Goal: Check status: Check status

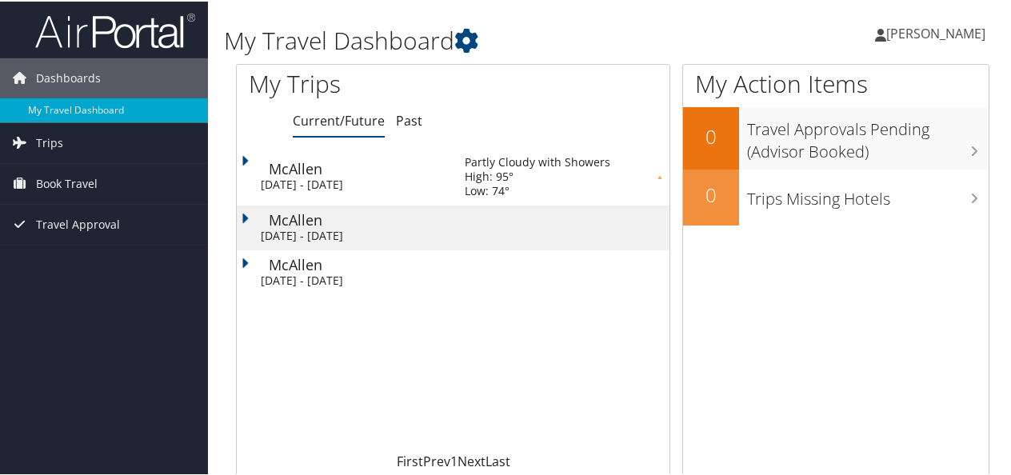
click at [383, 225] on td "McAllen Mon 13 Oct 2025 - Fri 17 Oct 2025" at bounding box center [343, 226] width 212 height 45
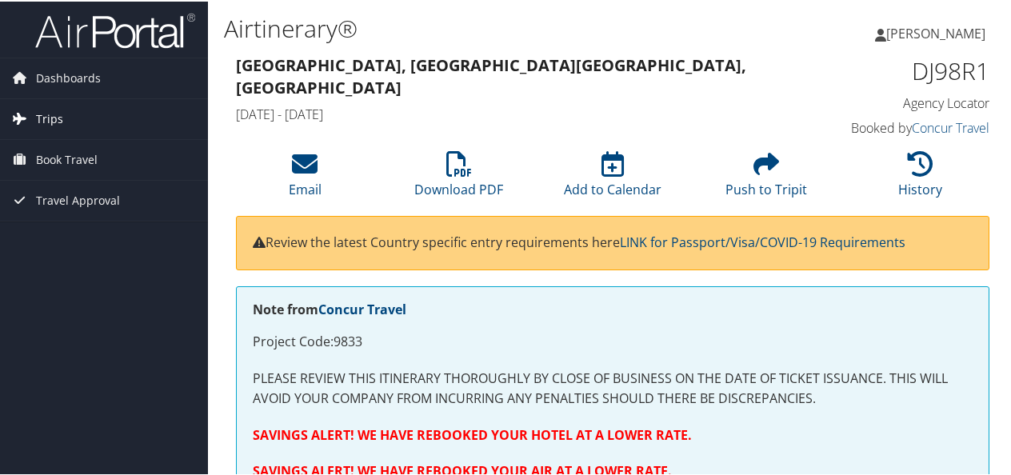
click at [50, 114] on span "Trips" at bounding box center [49, 118] width 27 height 40
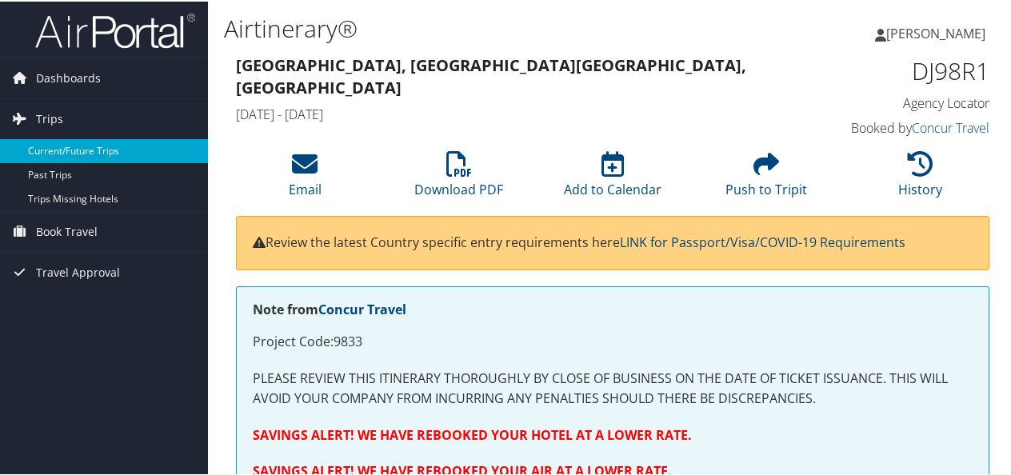
click at [78, 144] on link "Current/Future Trips" at bounding box center [104, 150] width 208 height 24
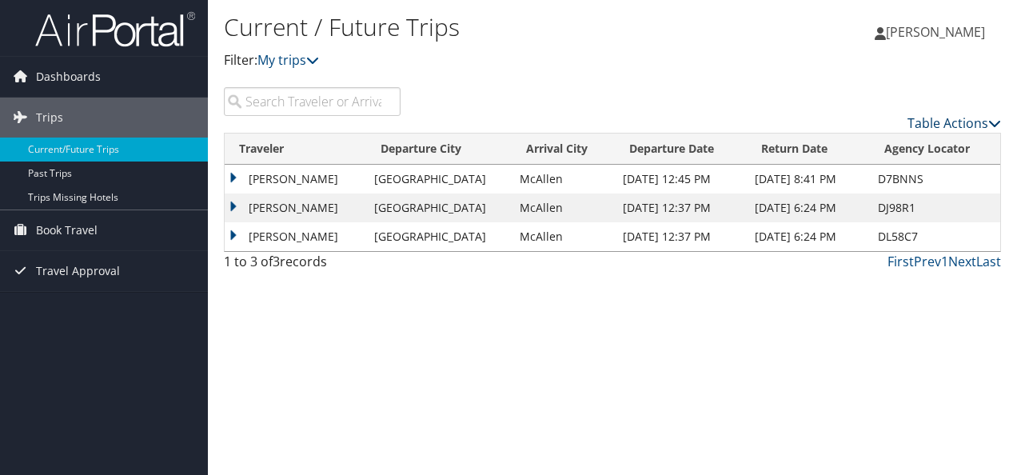
click at [948, 125] on link "Table Actions" at bounding box center [954, 123] width 94 height 18
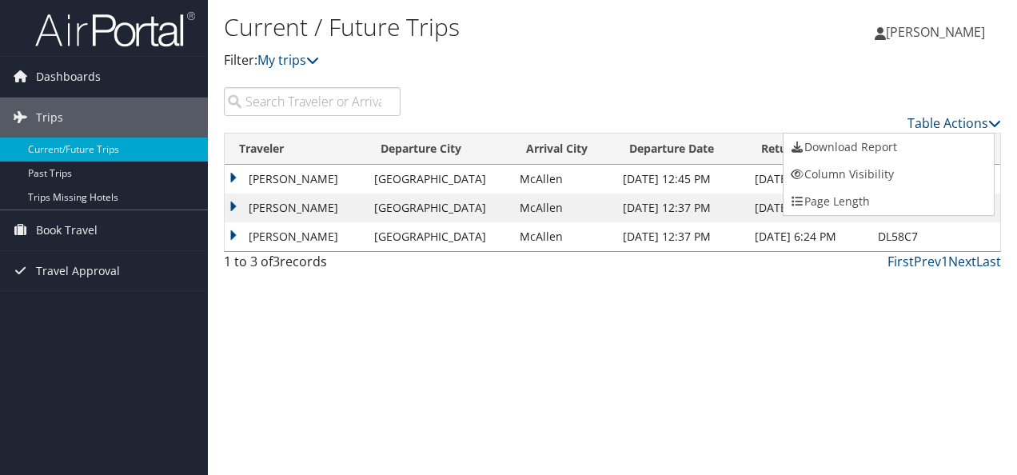
click at [758, 70] on div at bounding box center [508, 237] width 1017 height 475
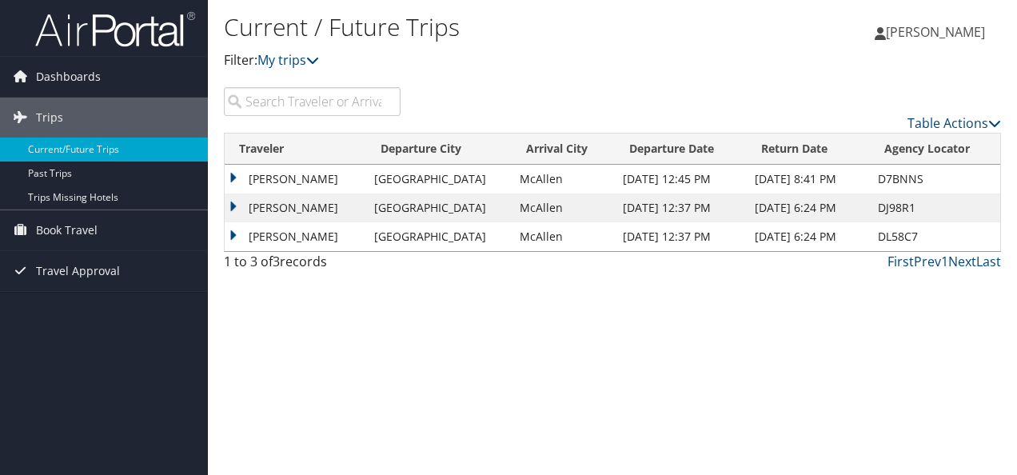
click at [235, 204] on td "DANIEL CARL SCHAFFER" at bounding box center [296, 207] width 142 height 29
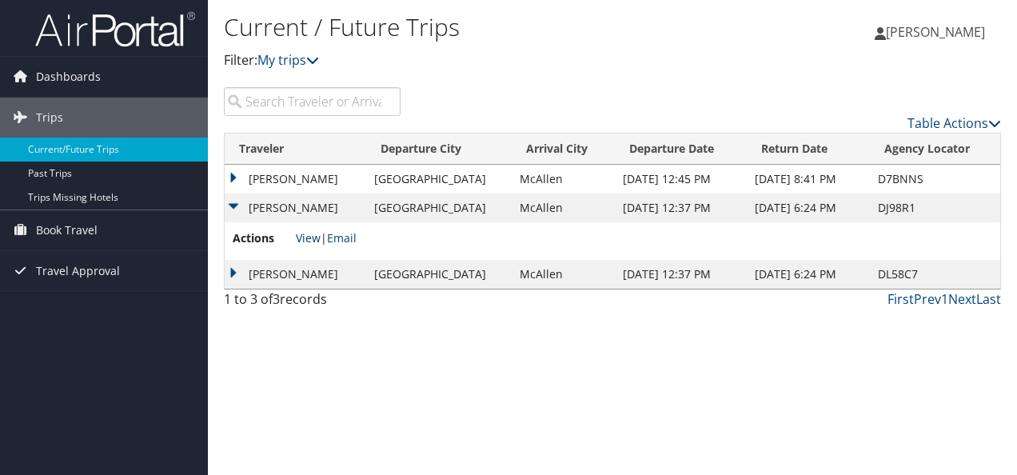
click at [309, 237] on link "View" at bounding box center [308, 237] width 25 height 15
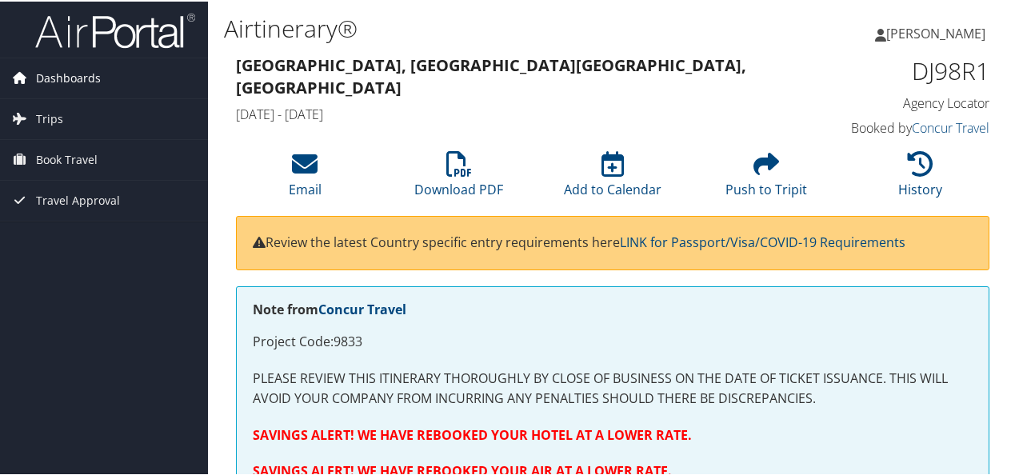
click at [81, 74] on span "Dashboards" at bounding box center [68, 77] width 65 height 40
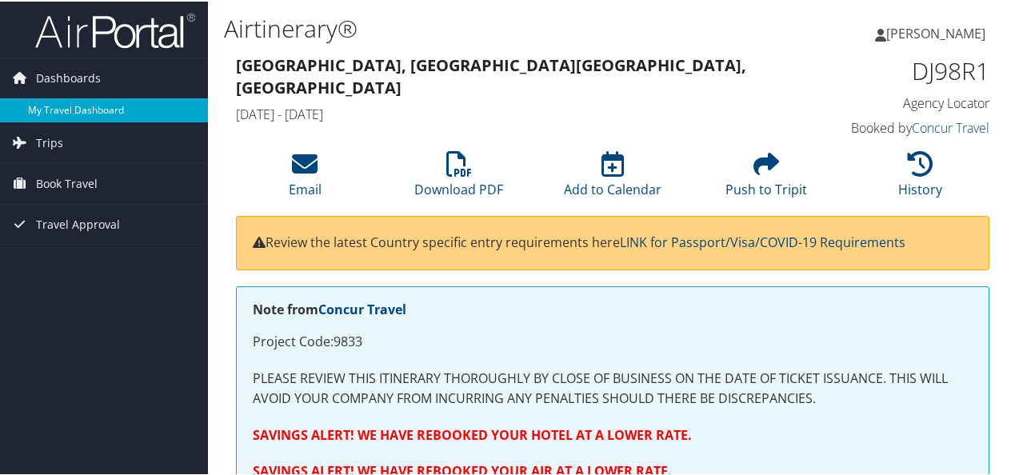
click at [66, 104] on link "My Travel Dashboard" at bounding box center [104, 109] width 208 height 24
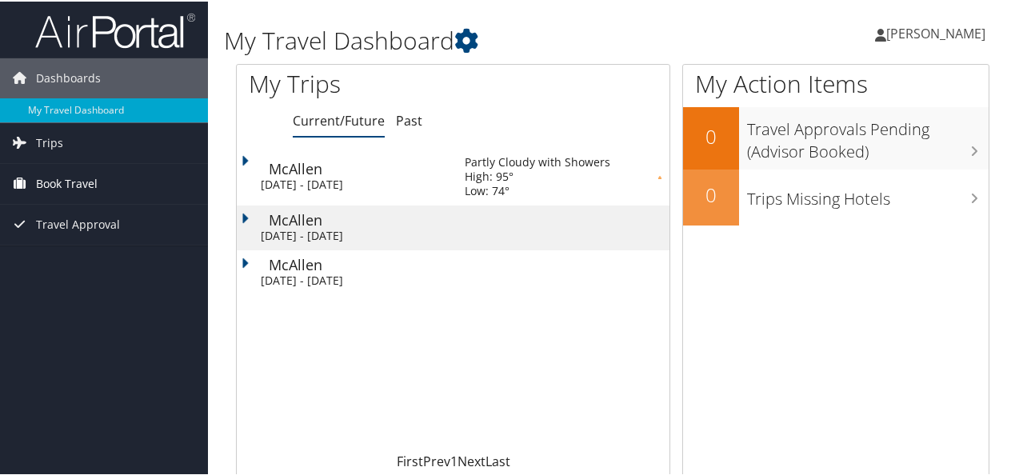
click at [86, 176] on span "Book Travel" at bounding box center [67, 182] width 62 height 40
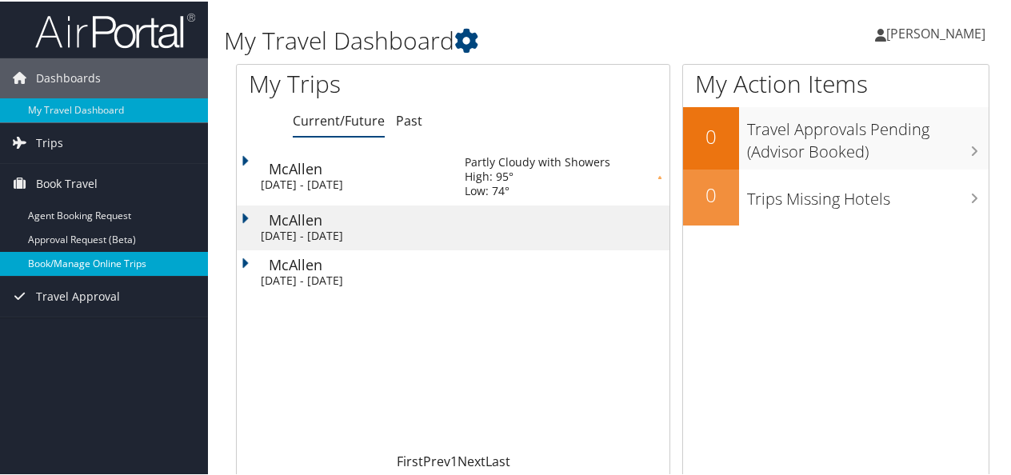
click at [100, 256] on link "Book/Manage Online Trips" at bounding box center [104, 262] width 208 height 24
